Goal: Check status: Check status

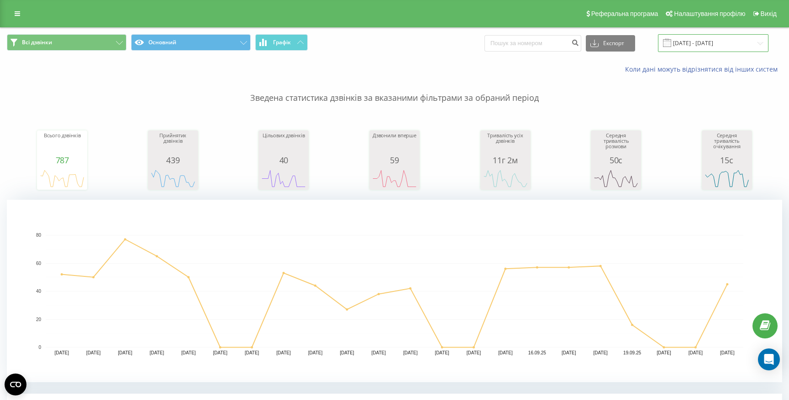
click at [696, 42] on input "[DATE] - [DATE]" at bounding box center [713, 43] width 110 height 18
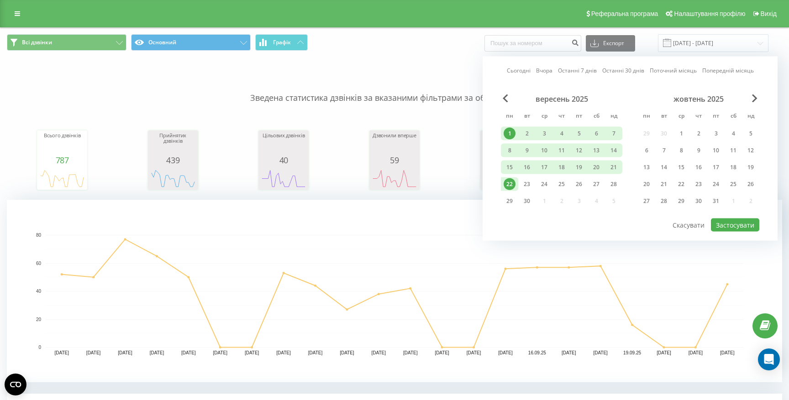
click at [515, 71] on link "Сьогодні" at bounding box center [519, 70] width 24 height 9
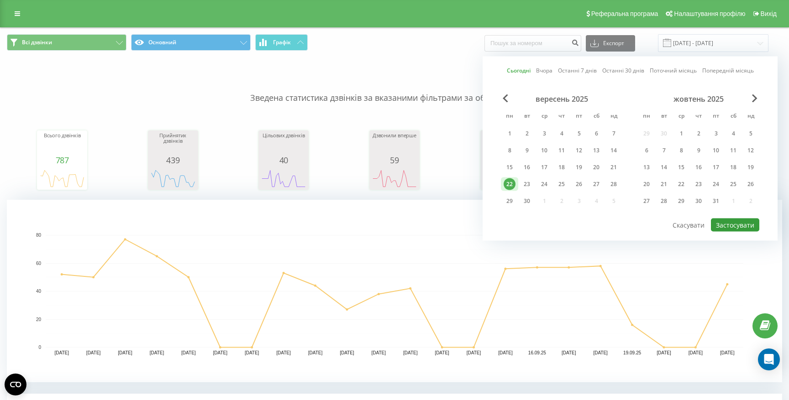
click at [742, 222] on button "Застосувати" at bounding box center [735, 225] width 48 height 13
type input "[DATE] - [DATE]"
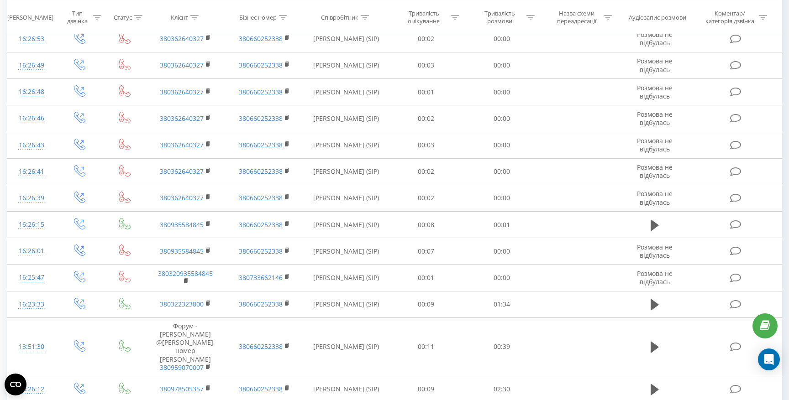
scroll to position [767, 0]
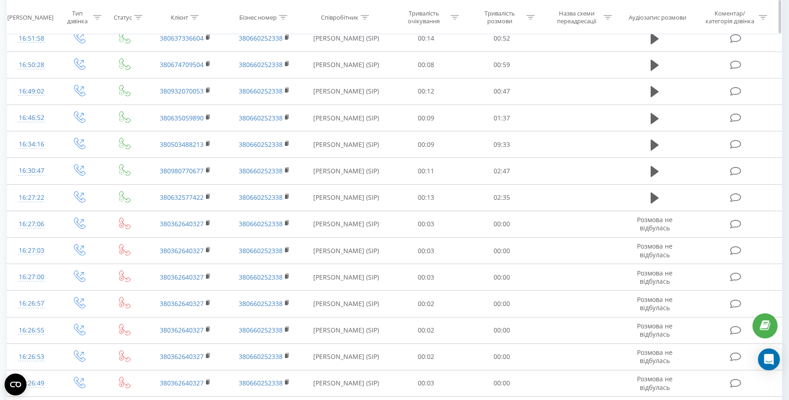
click at [360, 16] on div "Співробітник" at bounding box center [345, 17] width 48 height 8
click at [355, 84] on input "text" at bounding box center [346, 82] width 80 height 16
type input "[PERSON_NAME]"
click at [367, 101] on span "OK" at bounding box center [365, 100] width 26 height 14
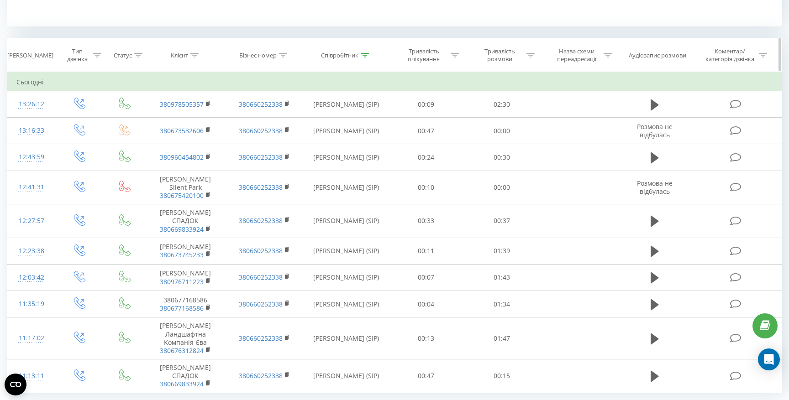
scroll to position [338, 0]
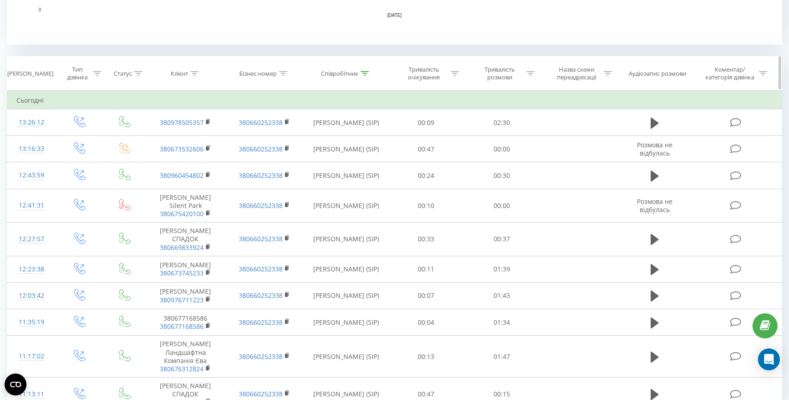
click at [363, 73] on icon at bounding box center [365, 73] width 8 height 5
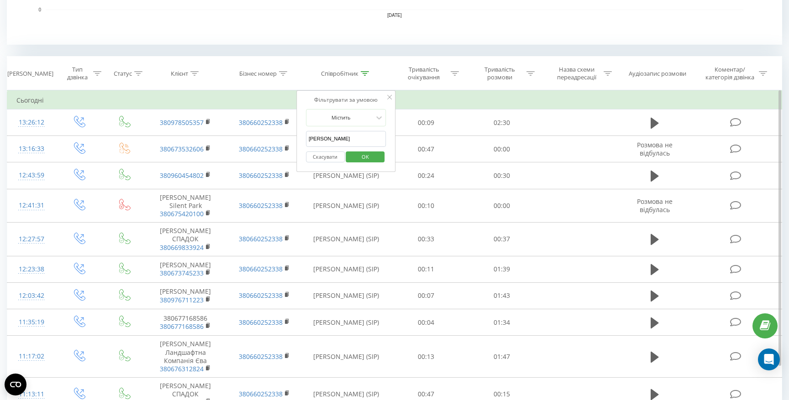
click at [348, 139] on input "[PERSON_NAME]" at bounding box center [346, 139] width 80 height 16
click at [334, 142] on input "text" at bounding box center [346, 139] width 80 height 16
type input "[PERSON_NAME]"
click at [374, 153] on span "OK" at bounding box center [365, 157] width 26 height 14
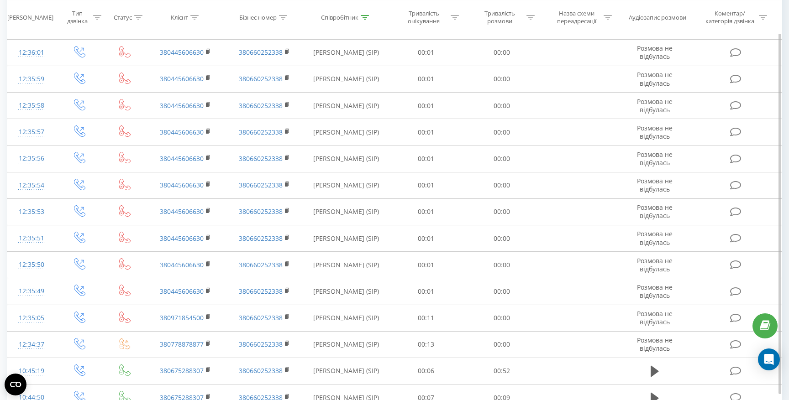
scroll to position [1557, 0]
